Goal: Task Accomplishment & Management: Use online tool/utility

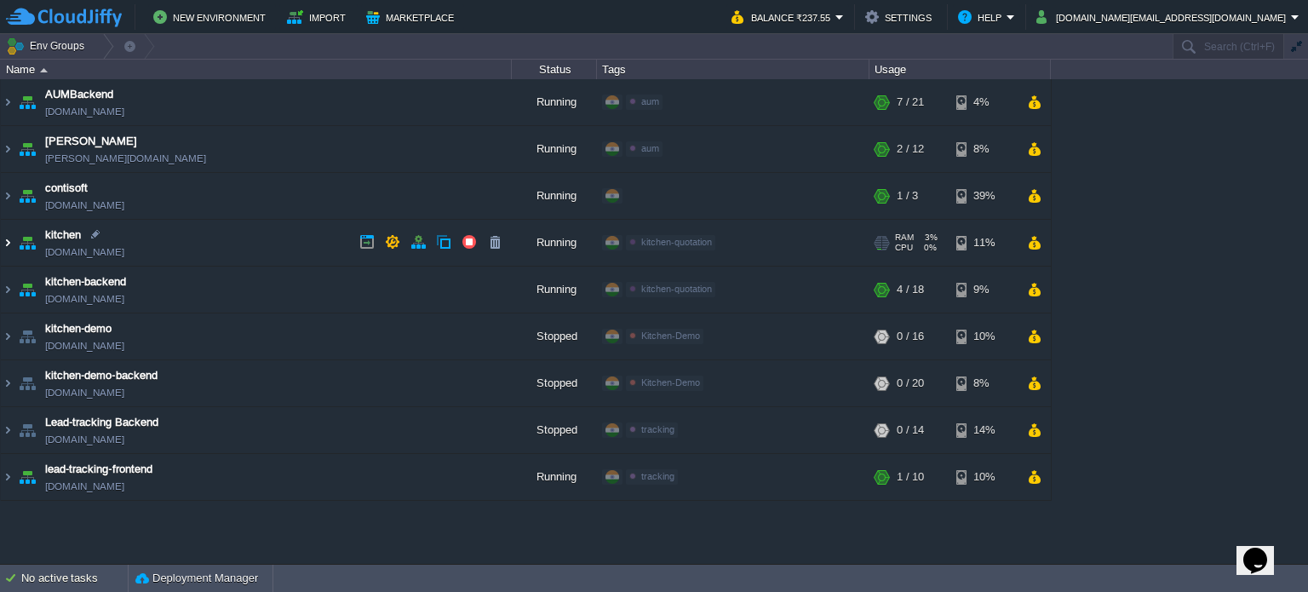
click at [7, 244] on img at bounding box center [8, 243] width 14 height 46
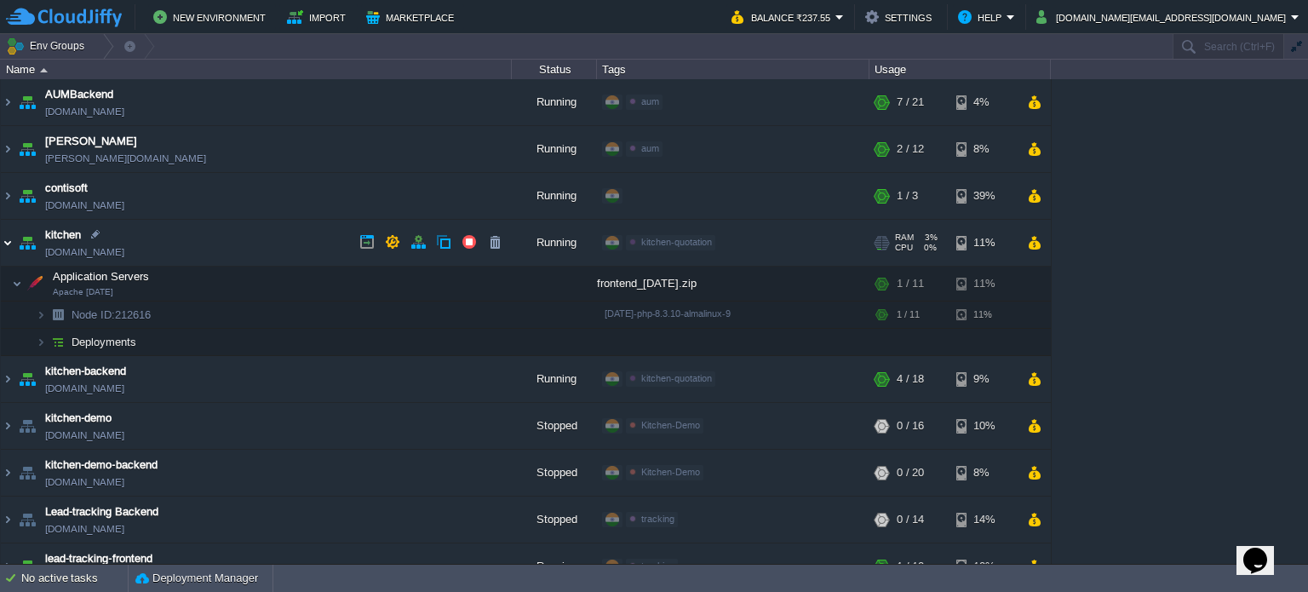
click at [7, 244] on img at bounding box center [8, 243] width 14 height 46
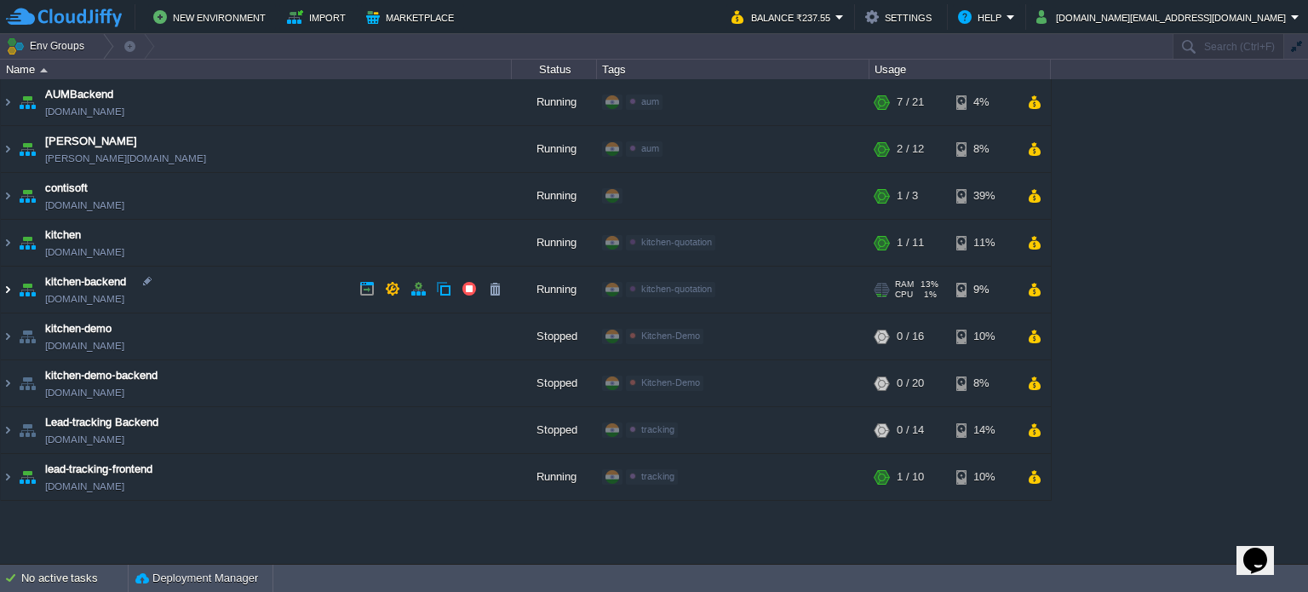
click at [7, 284] on img at bounding box center [8, 290] width 14 height 46
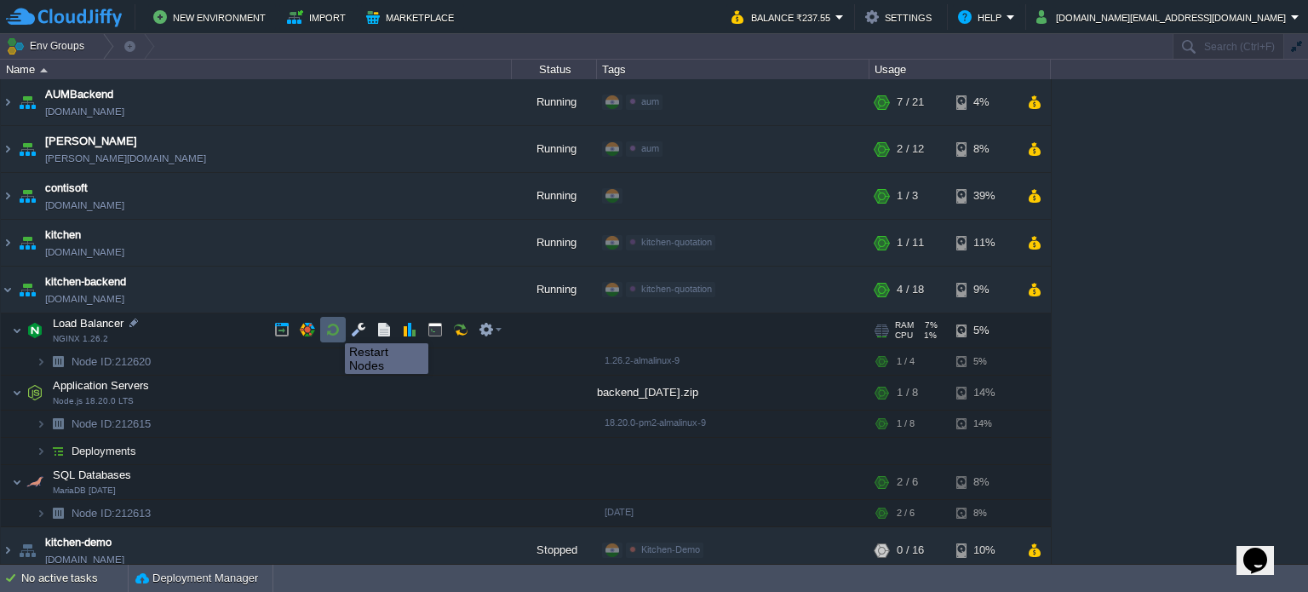
click at [332, 328] on button "button" at bounding box center [332, 329] width 15 height 15
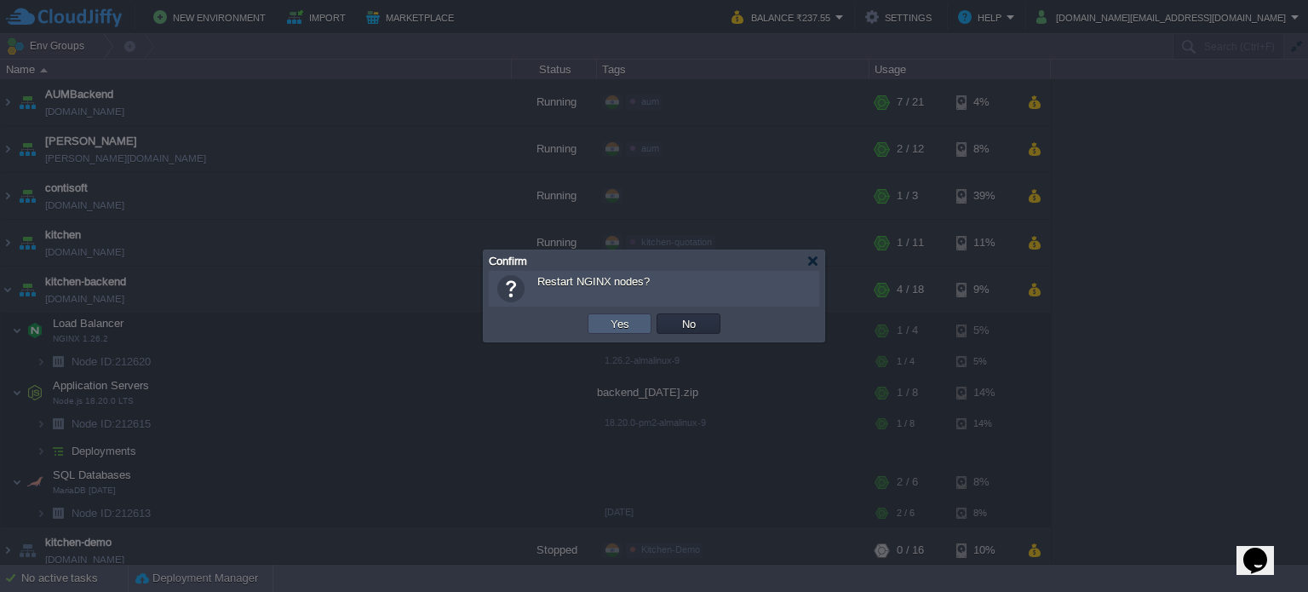
click at [623, 325] on button "Yes" at bounding box center [619, 323] width 29 height 15
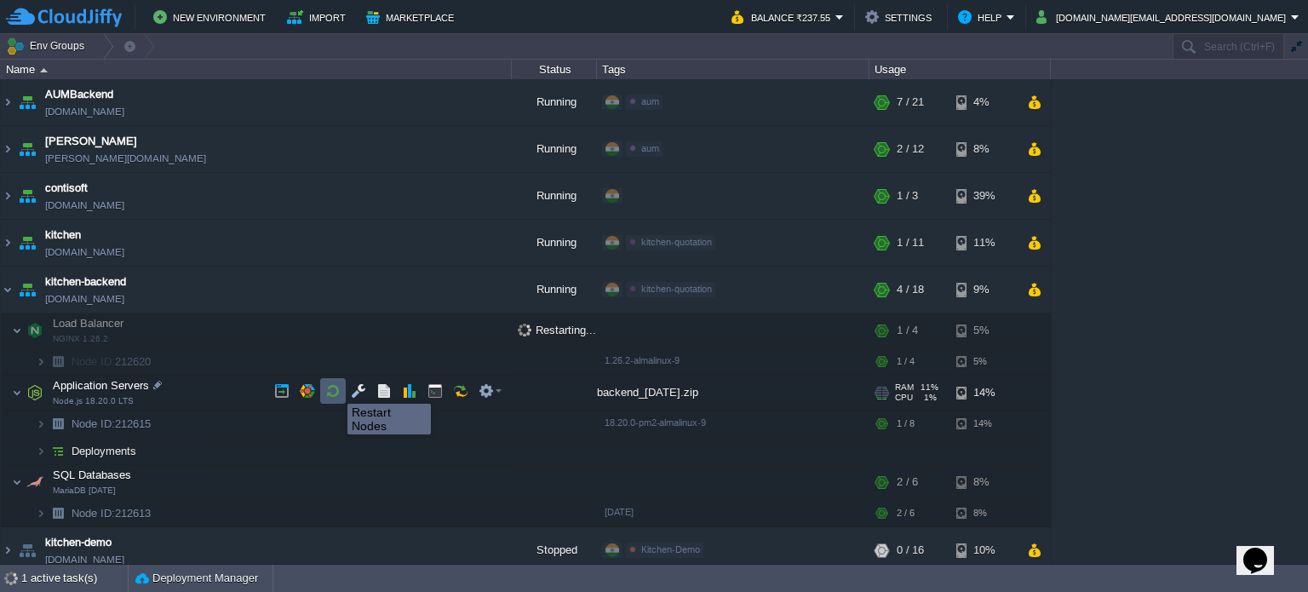
click at [335, 388] on button "button" at bounding box center [332, 390] width 15 height 15
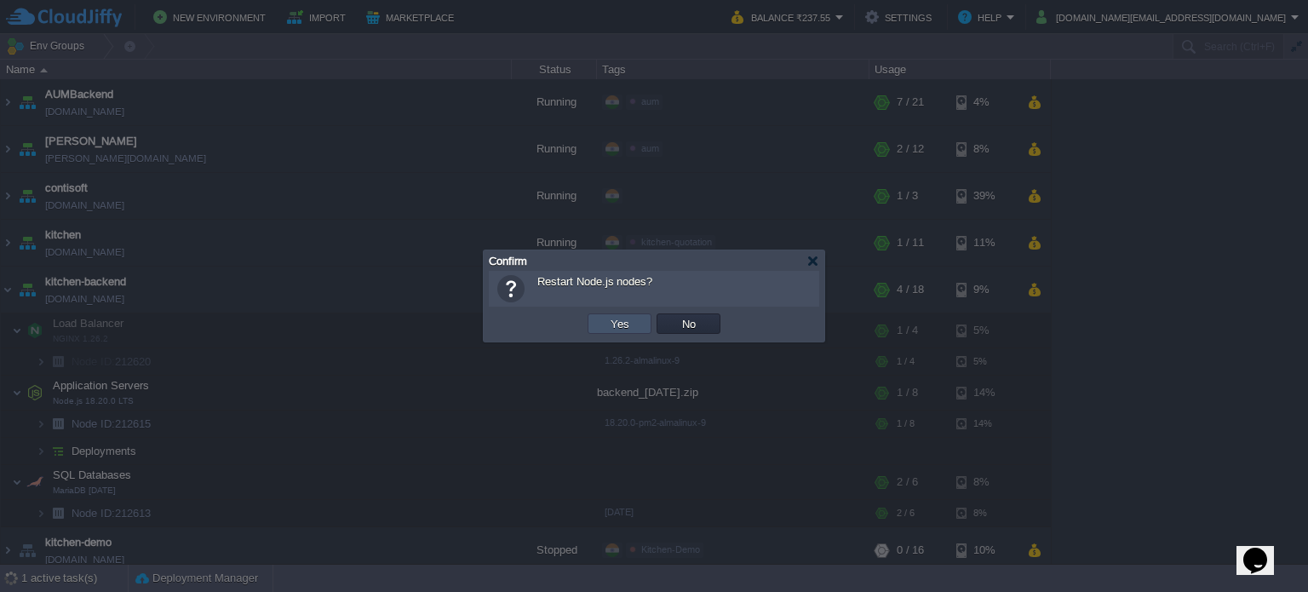
click at [610, 323] on button "Yes" at bounding box center [619, 323] width 29 height 15
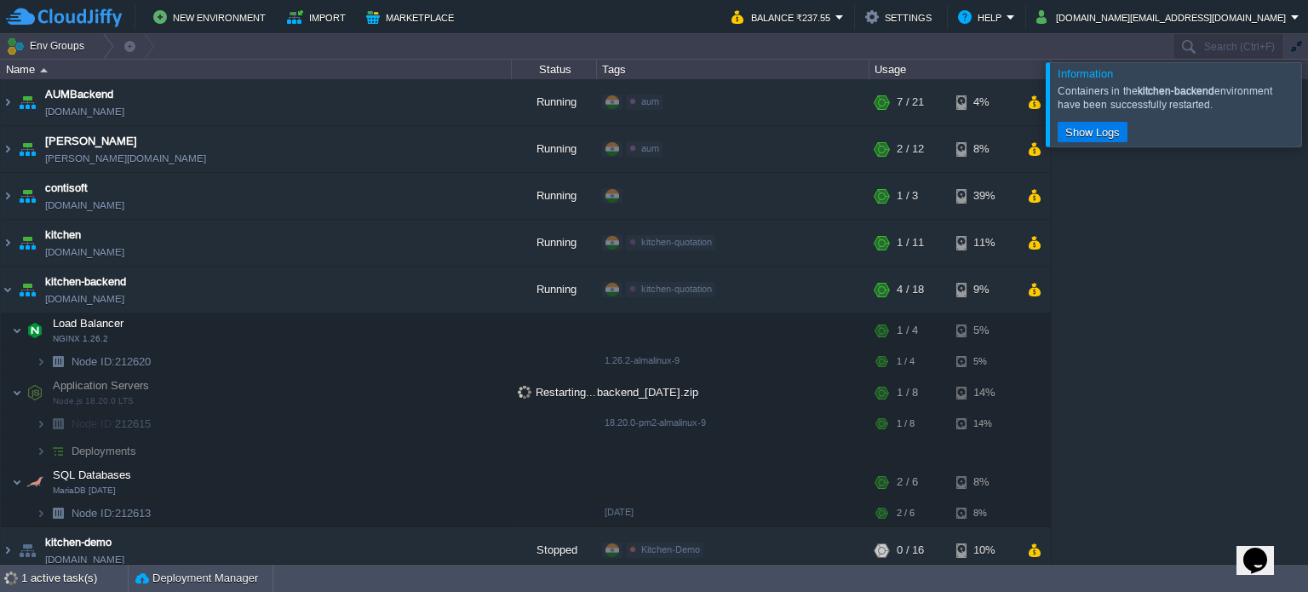
click at [1307, 111] on div at bounding box center [1328, 103] width 0 height 83
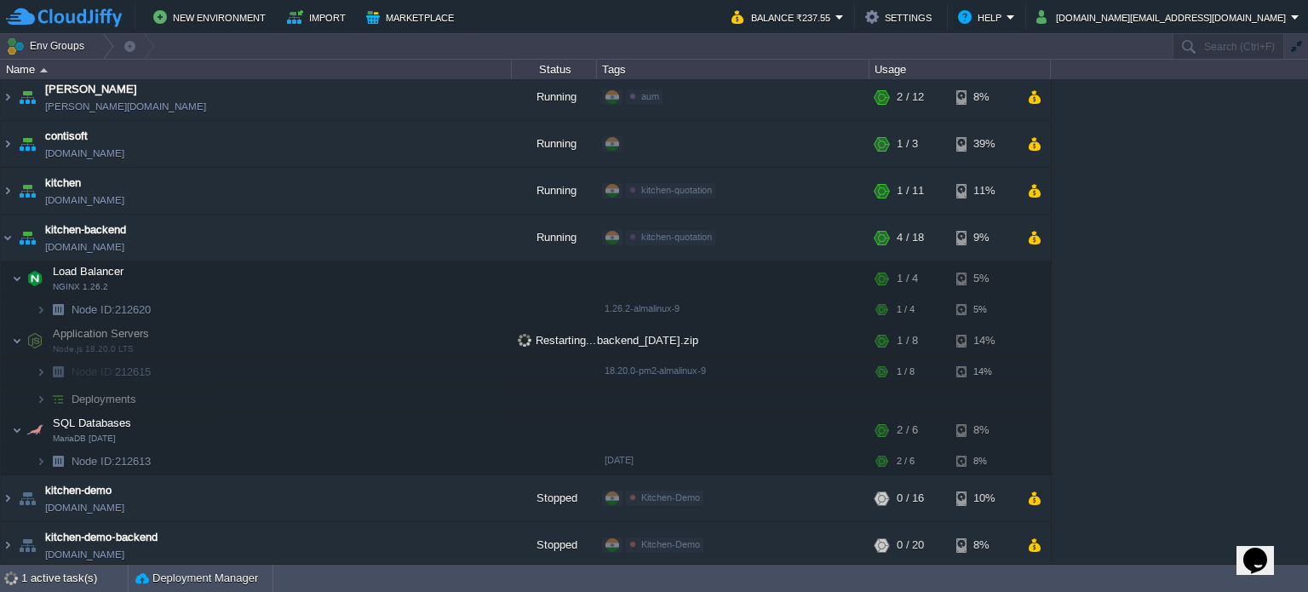
scroll to position [85, 0]
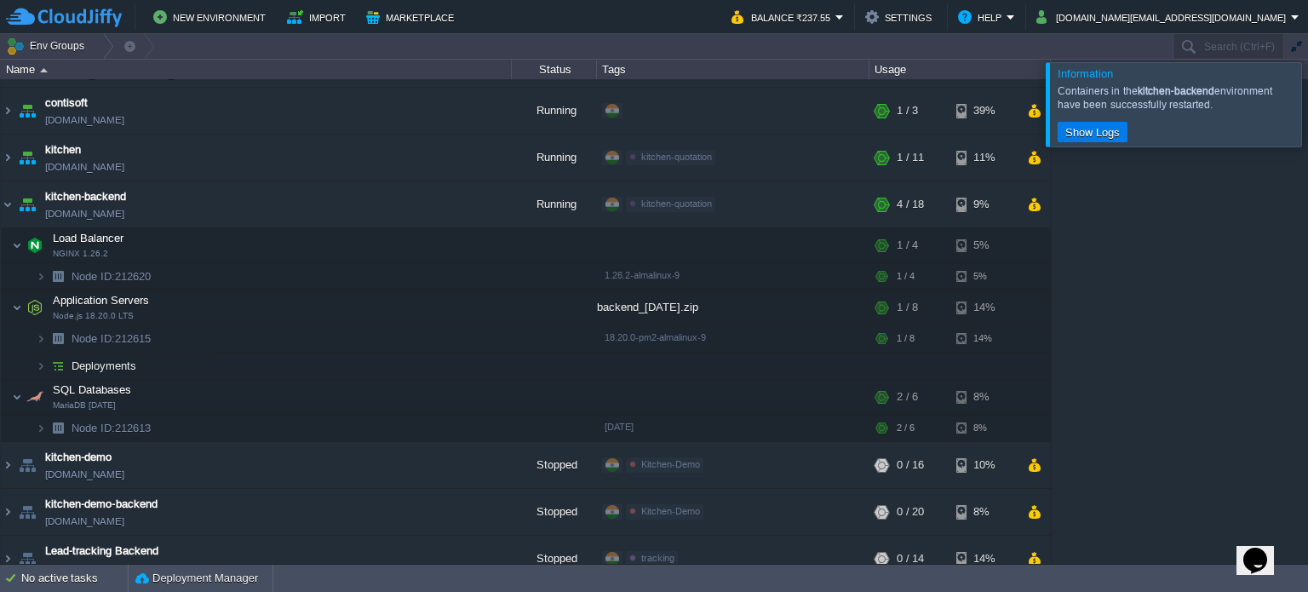
click at [1307, 118] on div at bounding box center [1328, 103] width 0 height 83
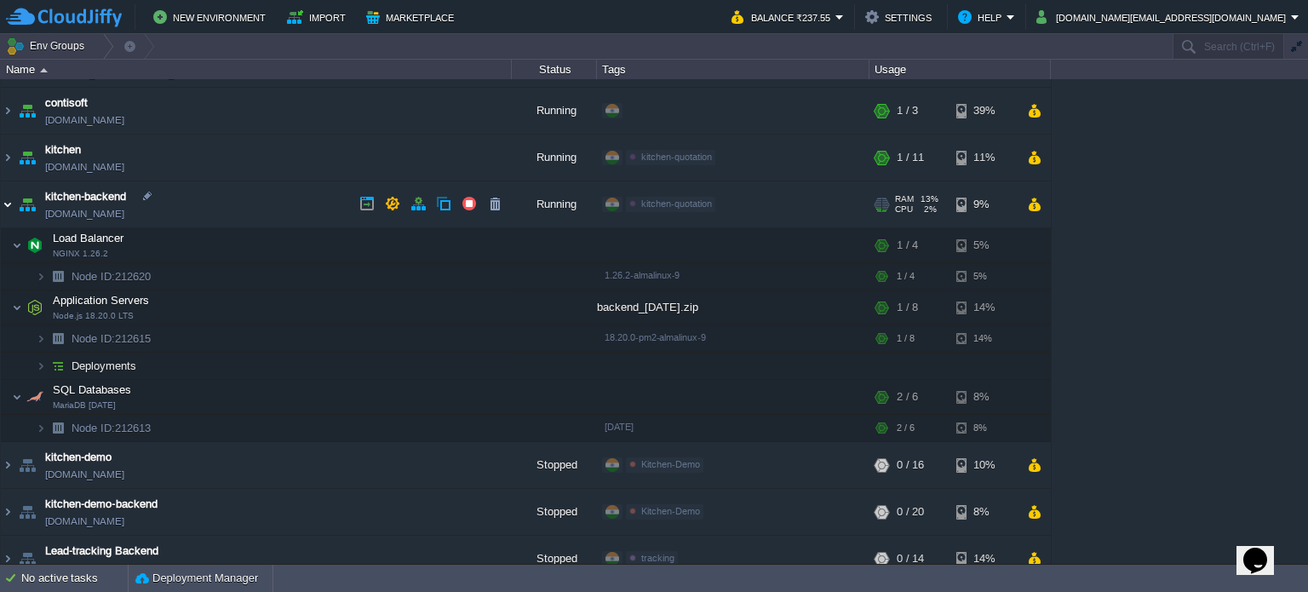
click at [10, 203] on img at bounding box center [8, 204] width 14 height 46
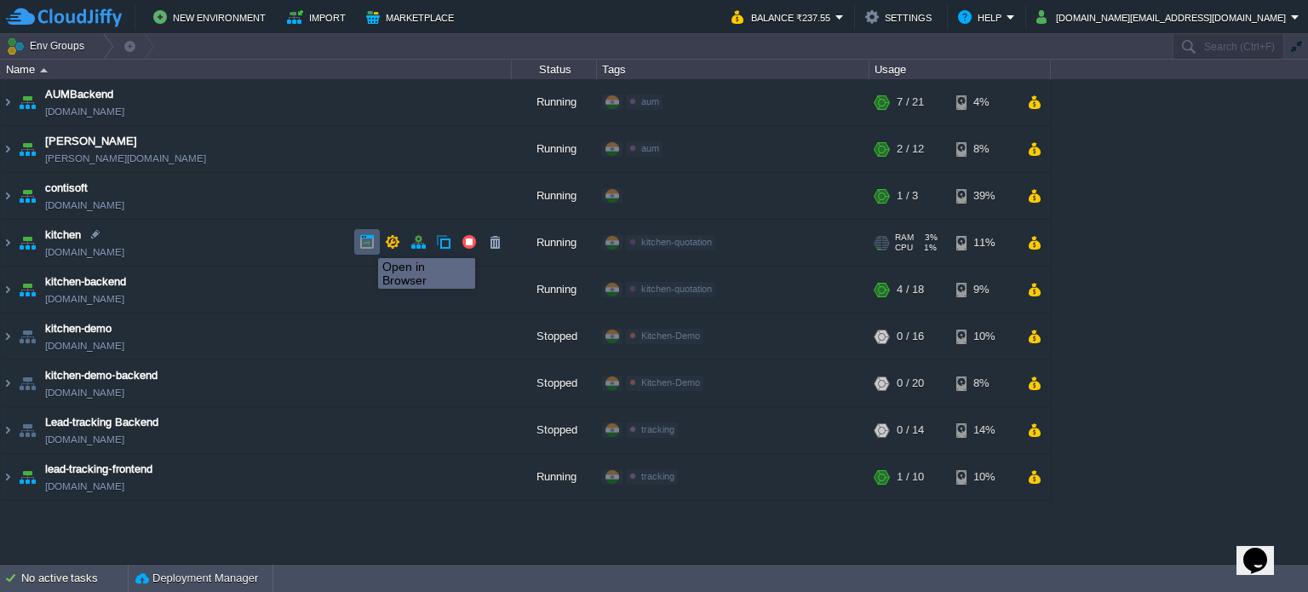
click at [365, 243] on button "button" at bounding box center [366, 241] width 15 height 15
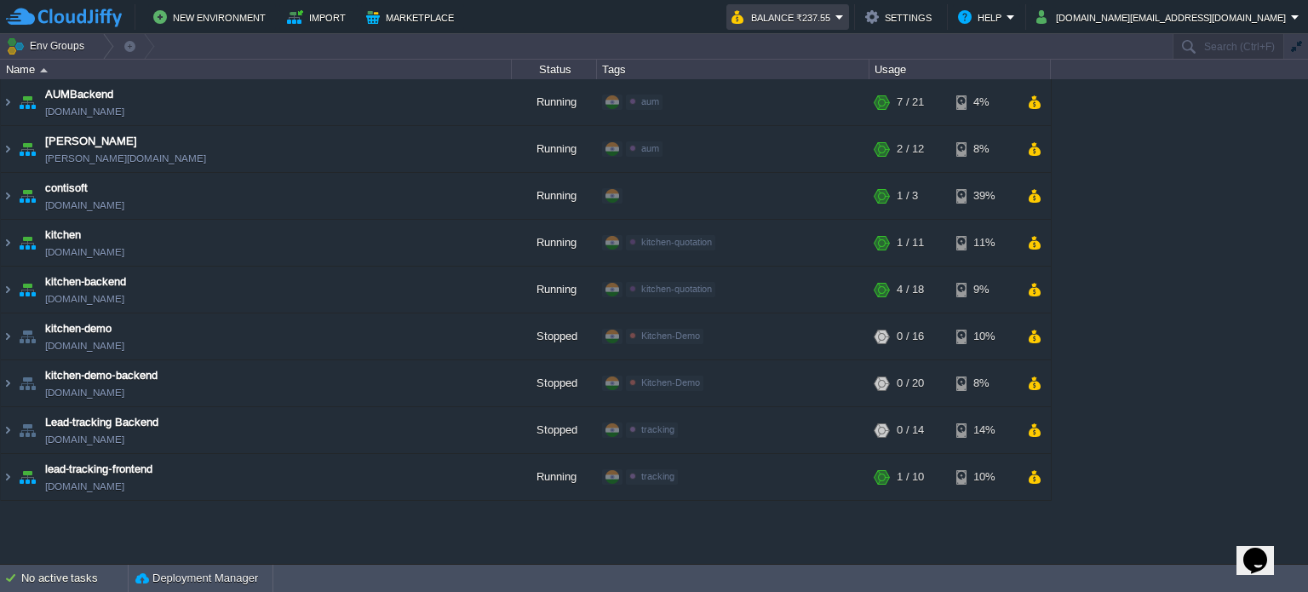
click at [844, 16] on em "Balance ₹237.55" at bounding box center [787, 17] width 112 height 20
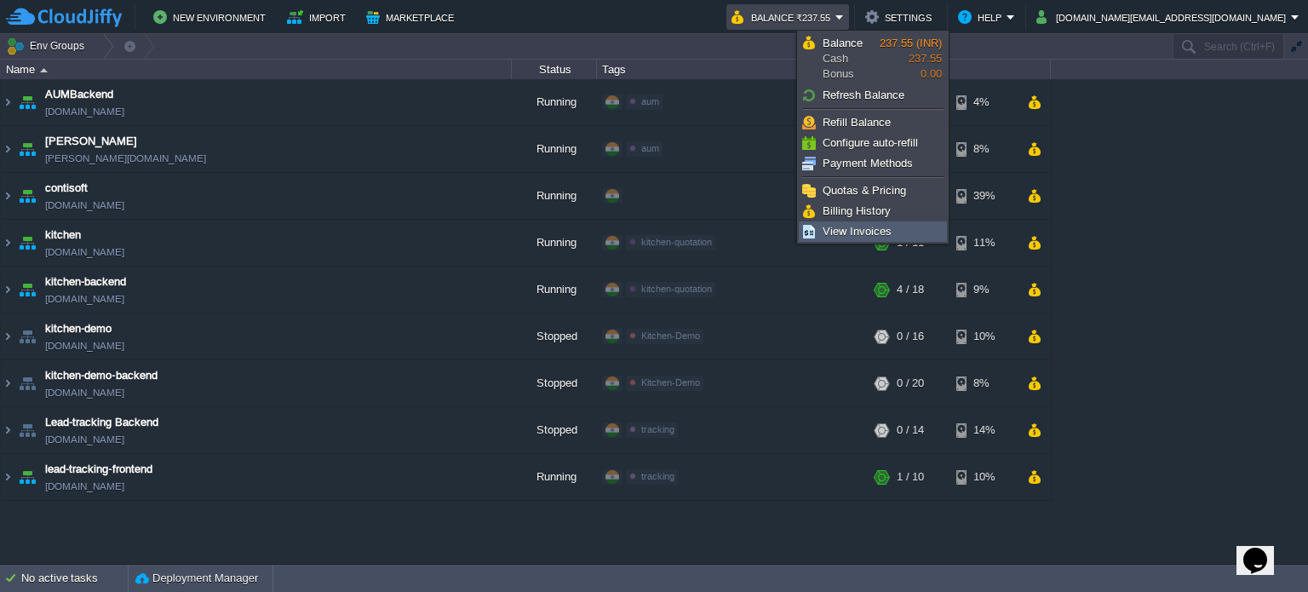
click at [876, 229] on span "View Invoices" at bounding box center [857, 231] width 69 height 13
